Goal: Complete application form

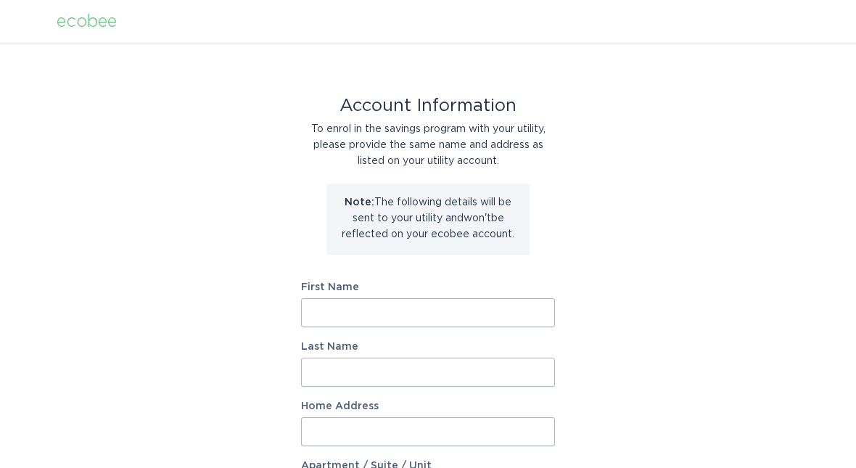
click at [453, 302] on input "First Name" at bounding box center [428, 312] width 254 height 29
type input "[PERSON_NAME]"
type input "Giffords"
type input "[STREET_ADDRESS]"
select select "US"
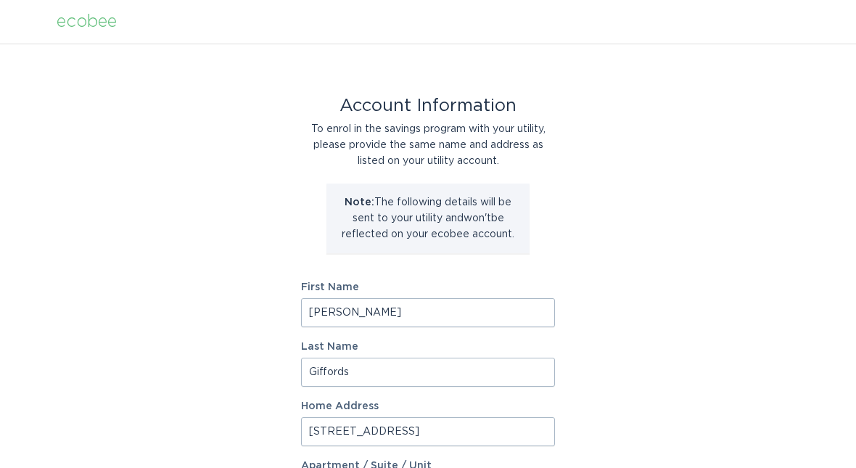
type input "[GEOGRAPHIC_DATA]"
type input "85716"
select select "AZ"
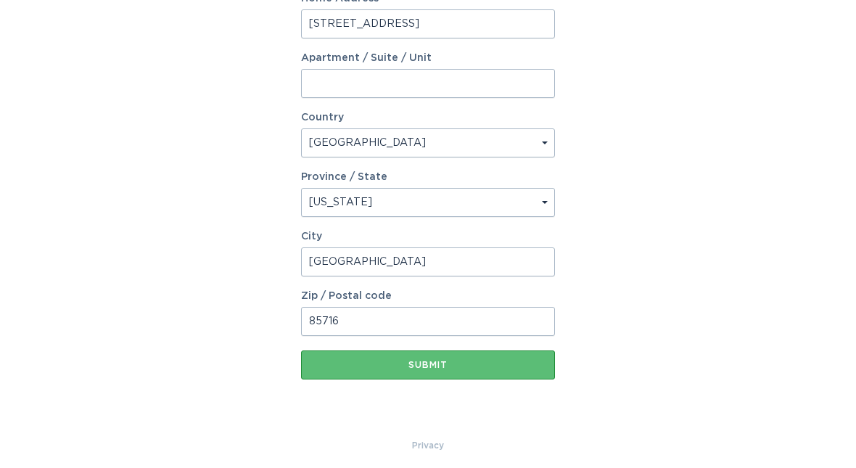
scroll to position [415, 0]
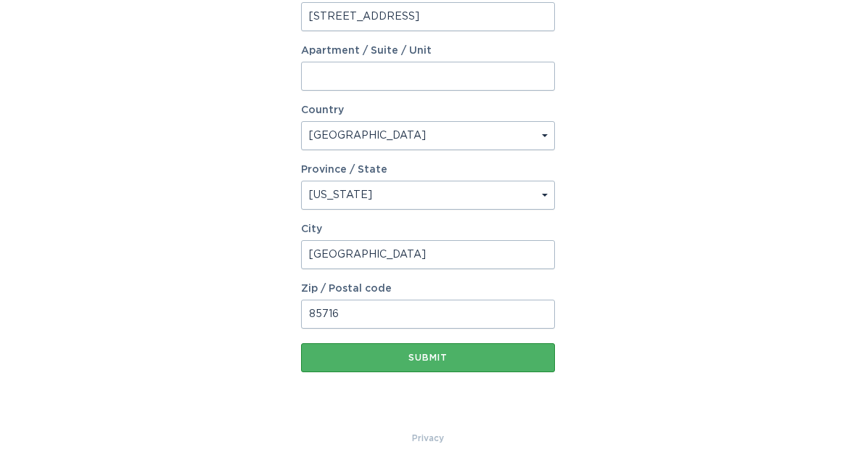
click at [476, 356] on div "Submit" at bounding box center [427, 357] width 239 height 9
